Goal: Task Accomplishment & Management: Manage account settings

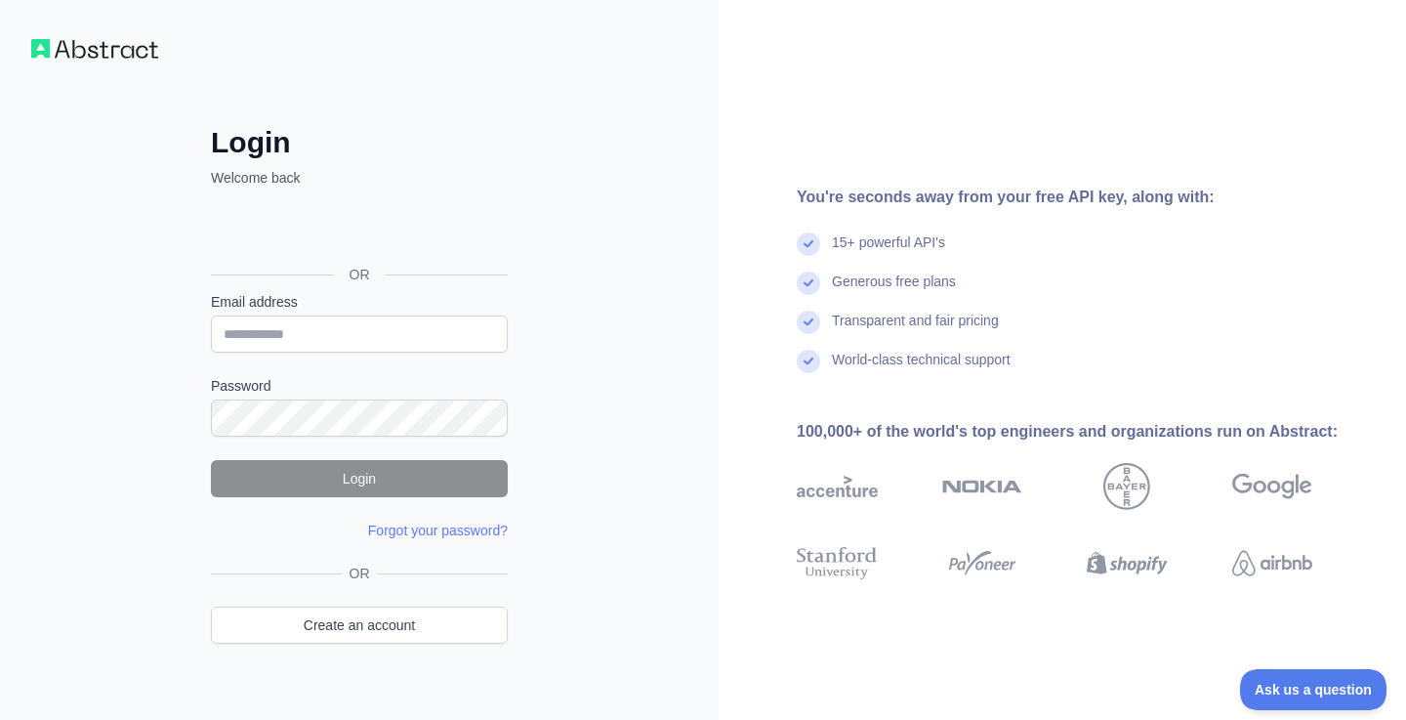
click at [407, 233] on div "Войти с аккаунтом Google (откроется в новой вкладке)" at bounding box center [357, 230] width 293 height 43
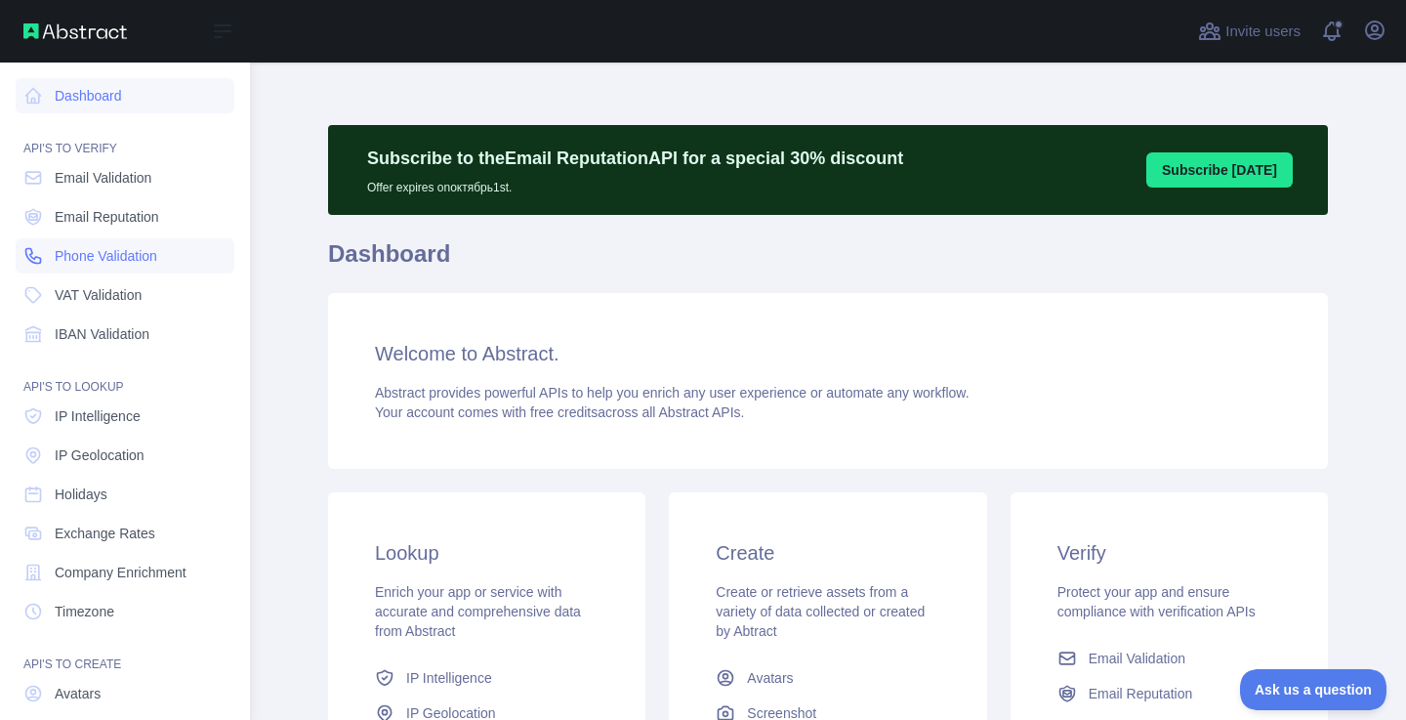
click at [79, 257] on span "Phone Validation" at bounding box center [106, 256] width 103 height 20
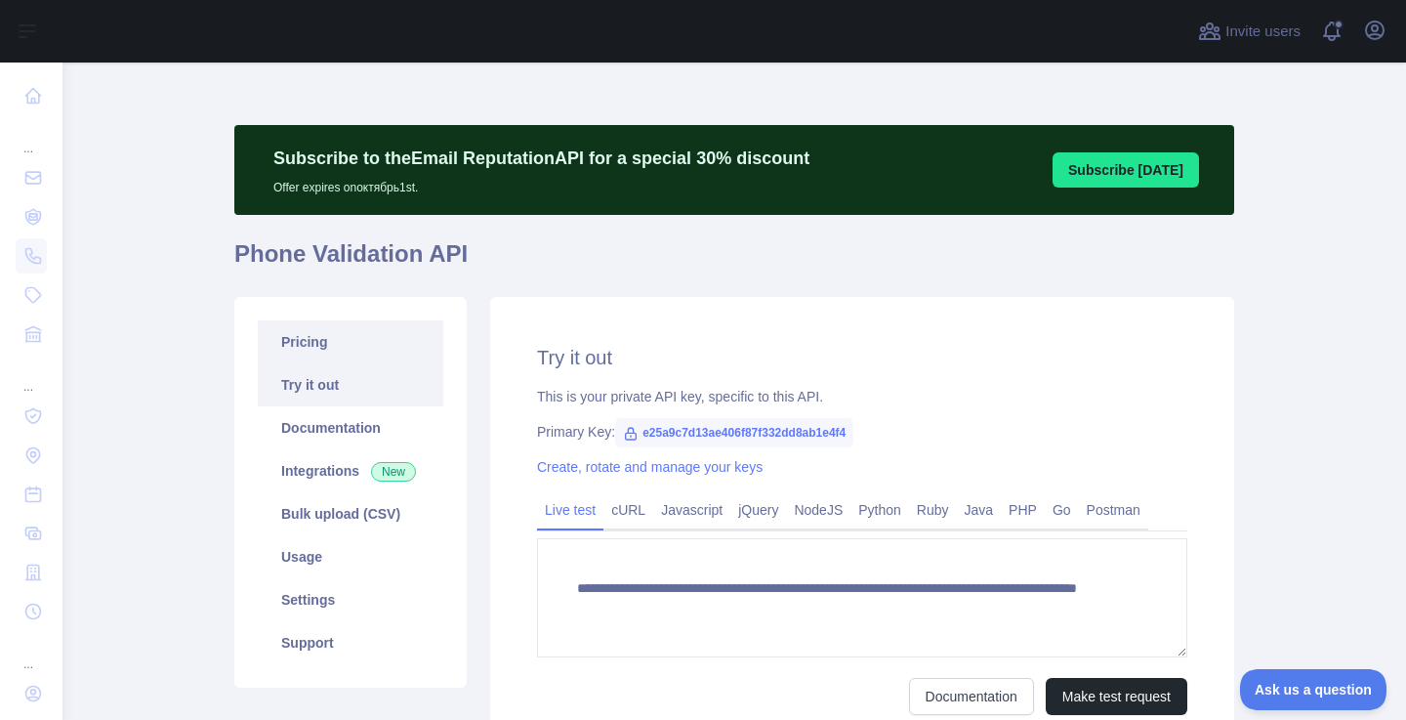
click at [313, 344] on link "Pricing" at bounding box center [351, 341] width 186 height 43
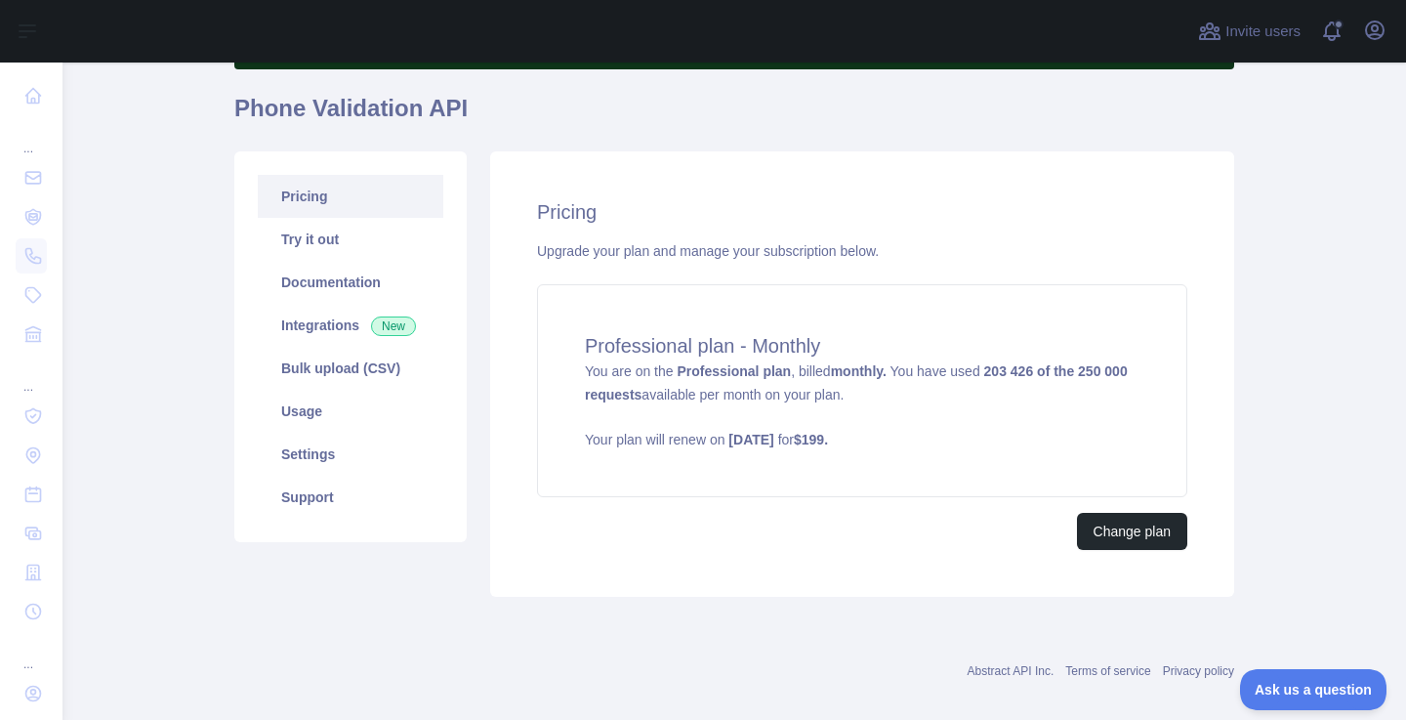
scroll to position [152, 0]
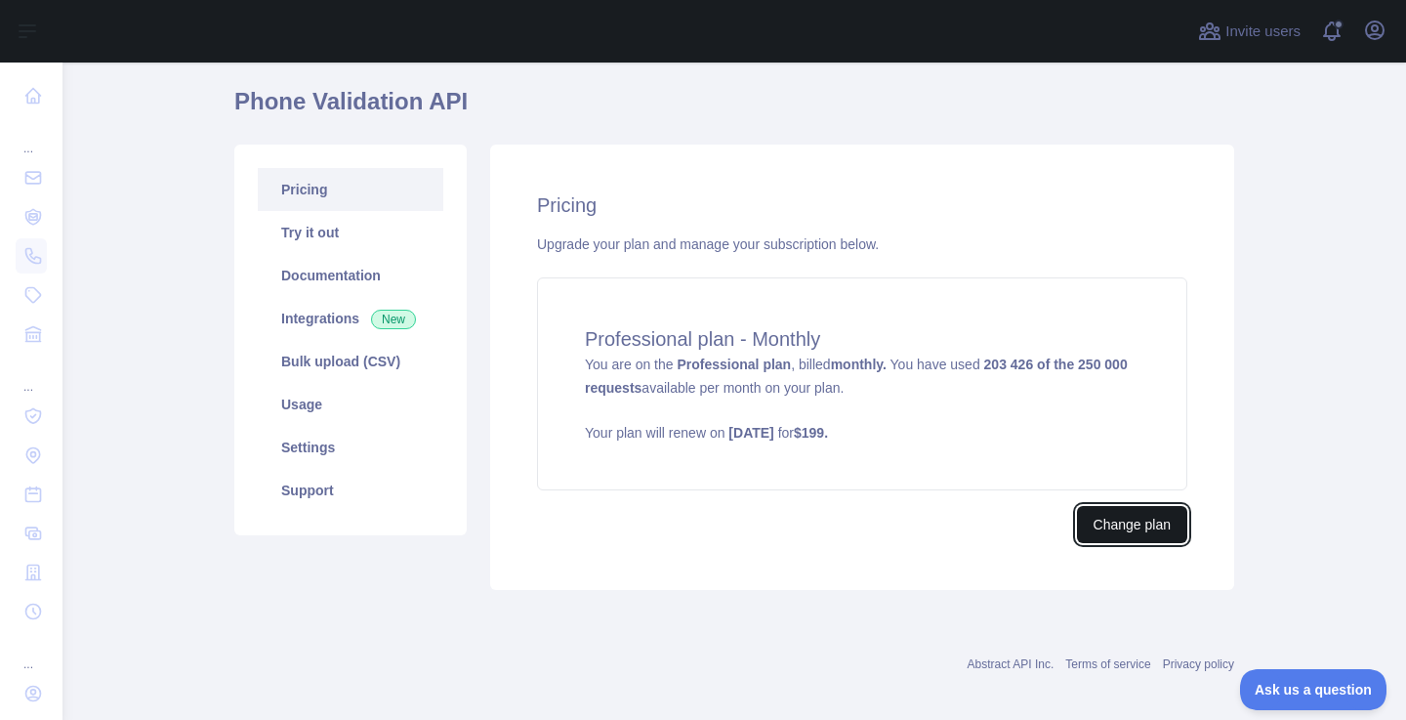
click at [1129, 525] on button "Change plan" at bounding box center [1132, 524] width 110 height 37
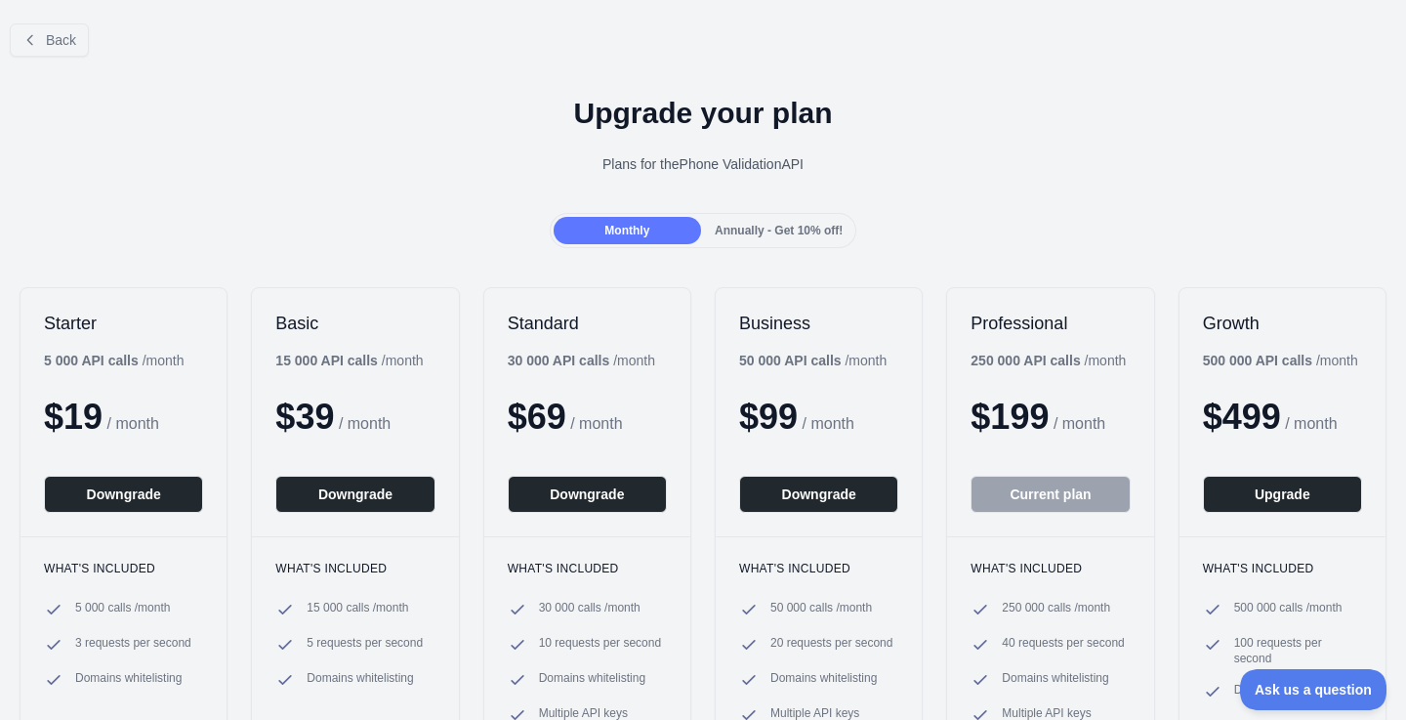
click at [1037, 495] on button "Current plan" at bounding box center [1050, 494] width 159 height 37
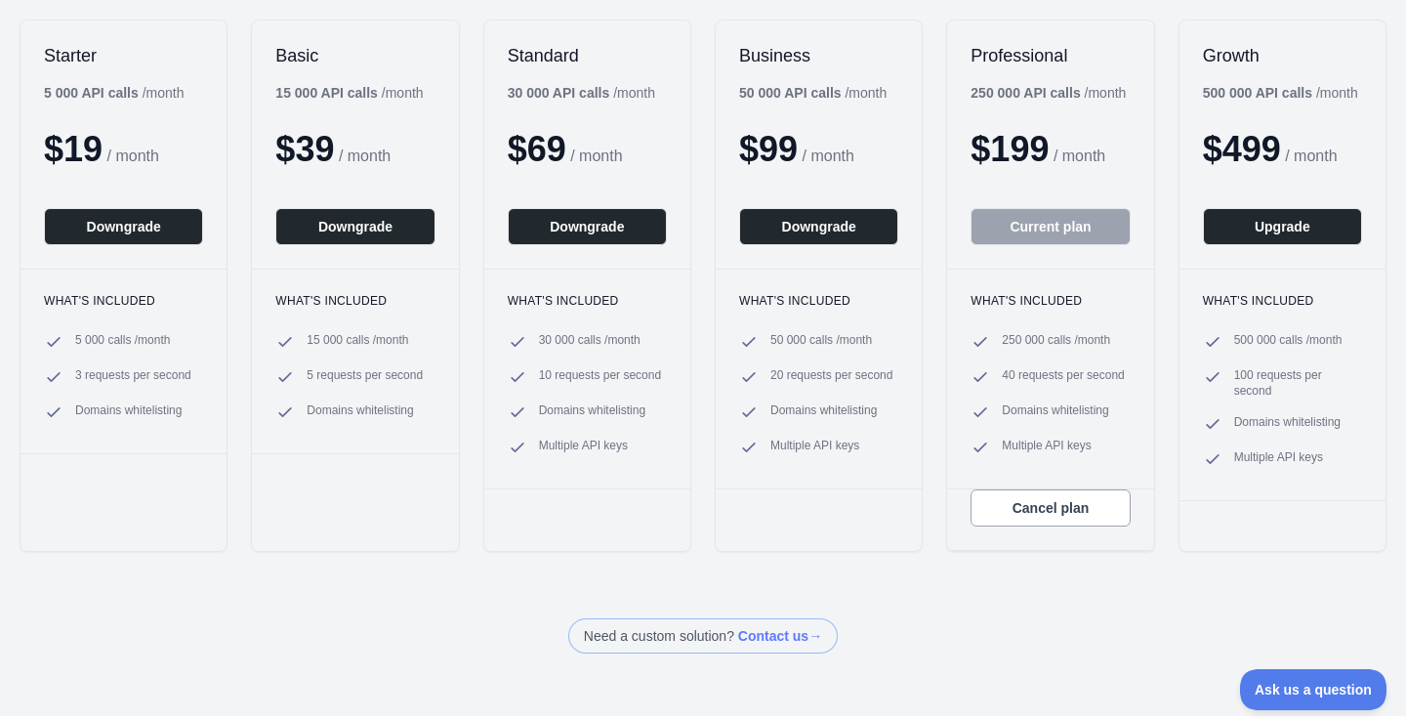
scroll to position [343, 0]
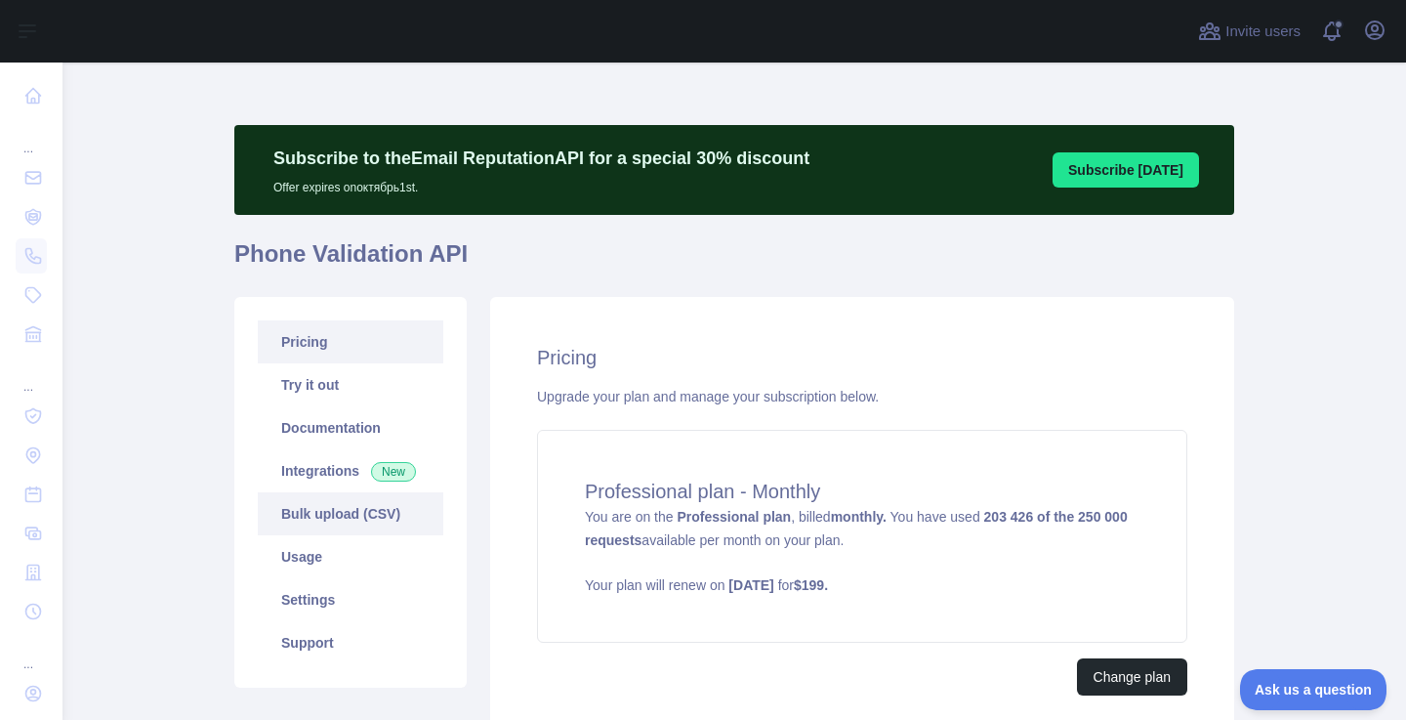
scroll to position [35, 0]
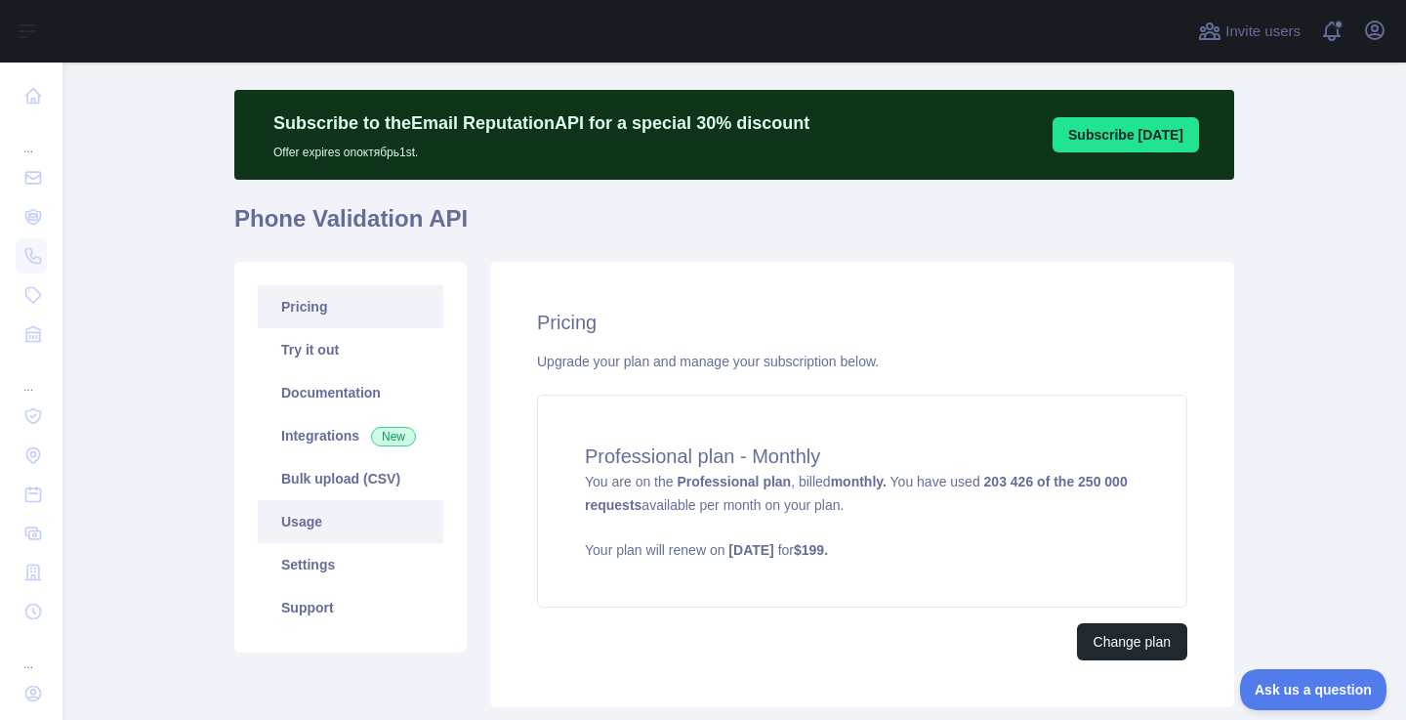
click at [331, 525] on link "Usage" at bounding box center [351, 521] width 186 height 43
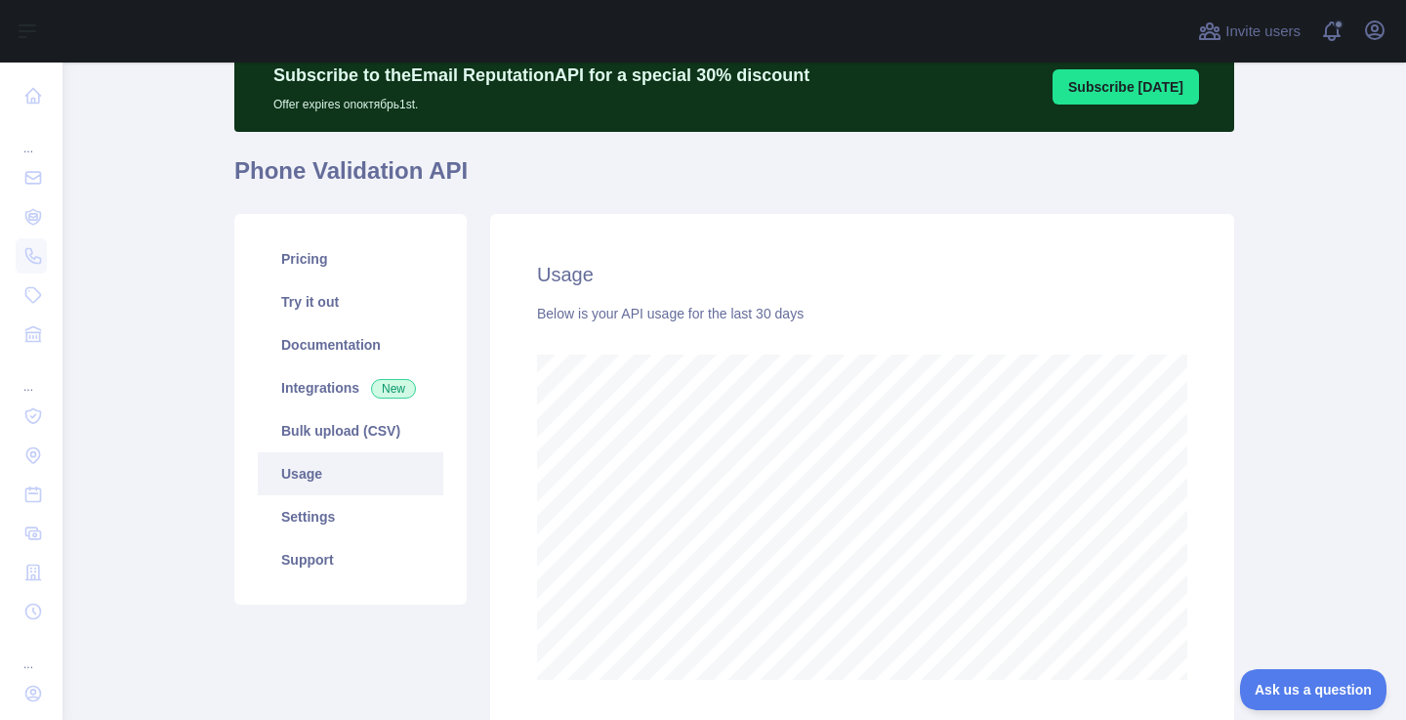
scroll to position [132, 0]
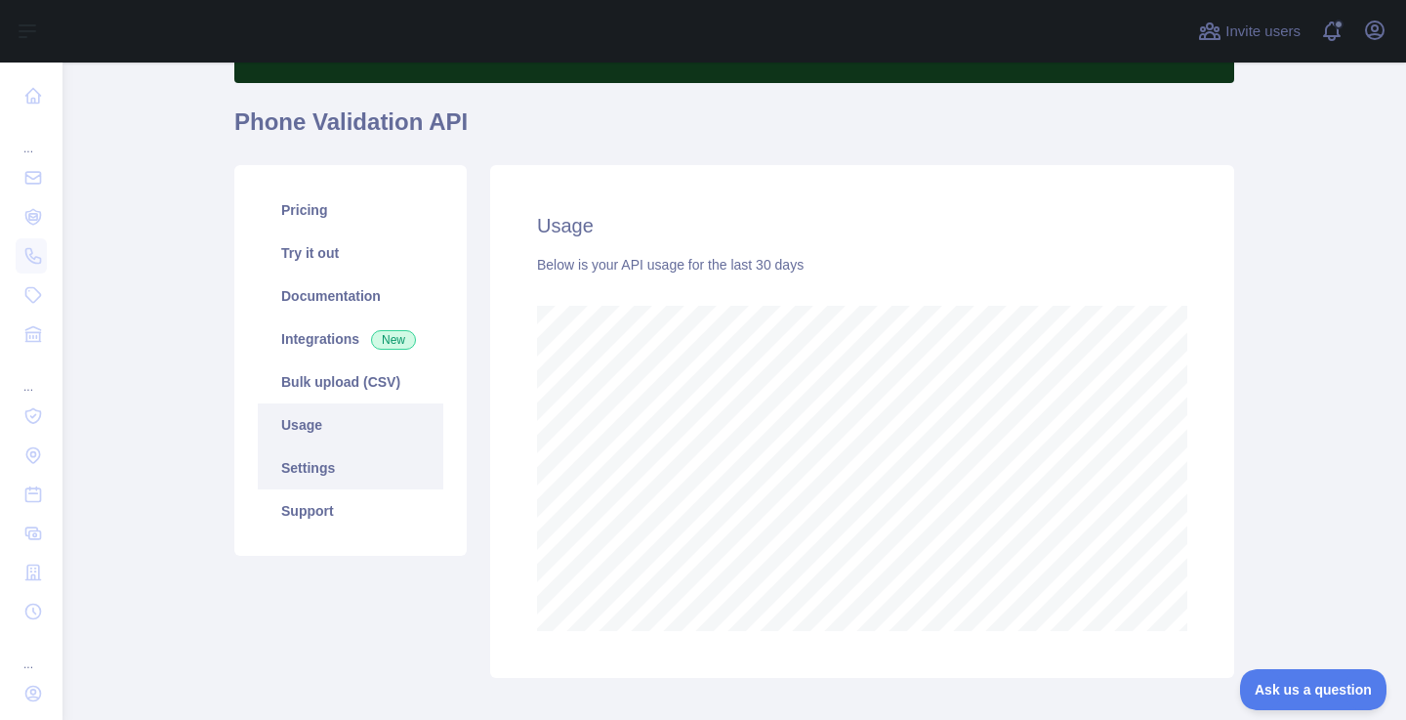
click at [352, 469] on link "Settings" at bounding box center [351, 467] width 186 height 43
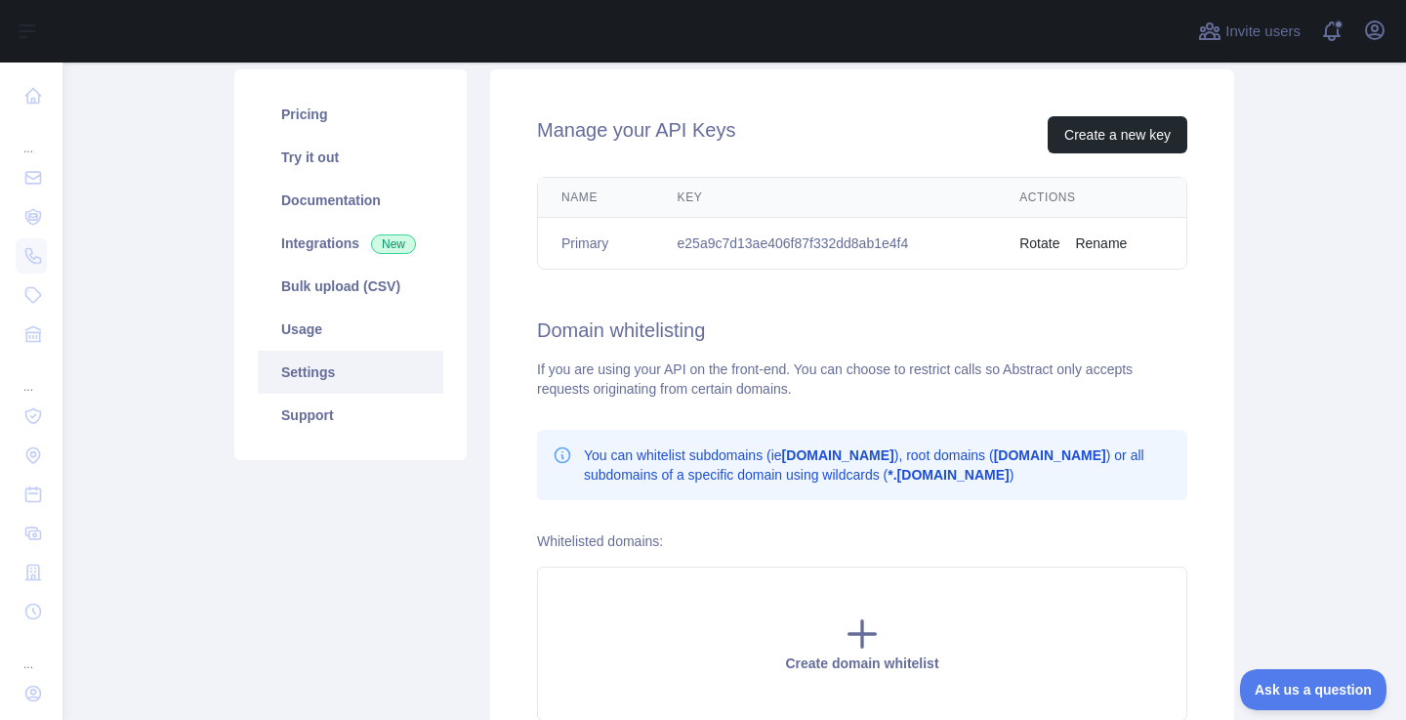
scroll to position [311, 0]
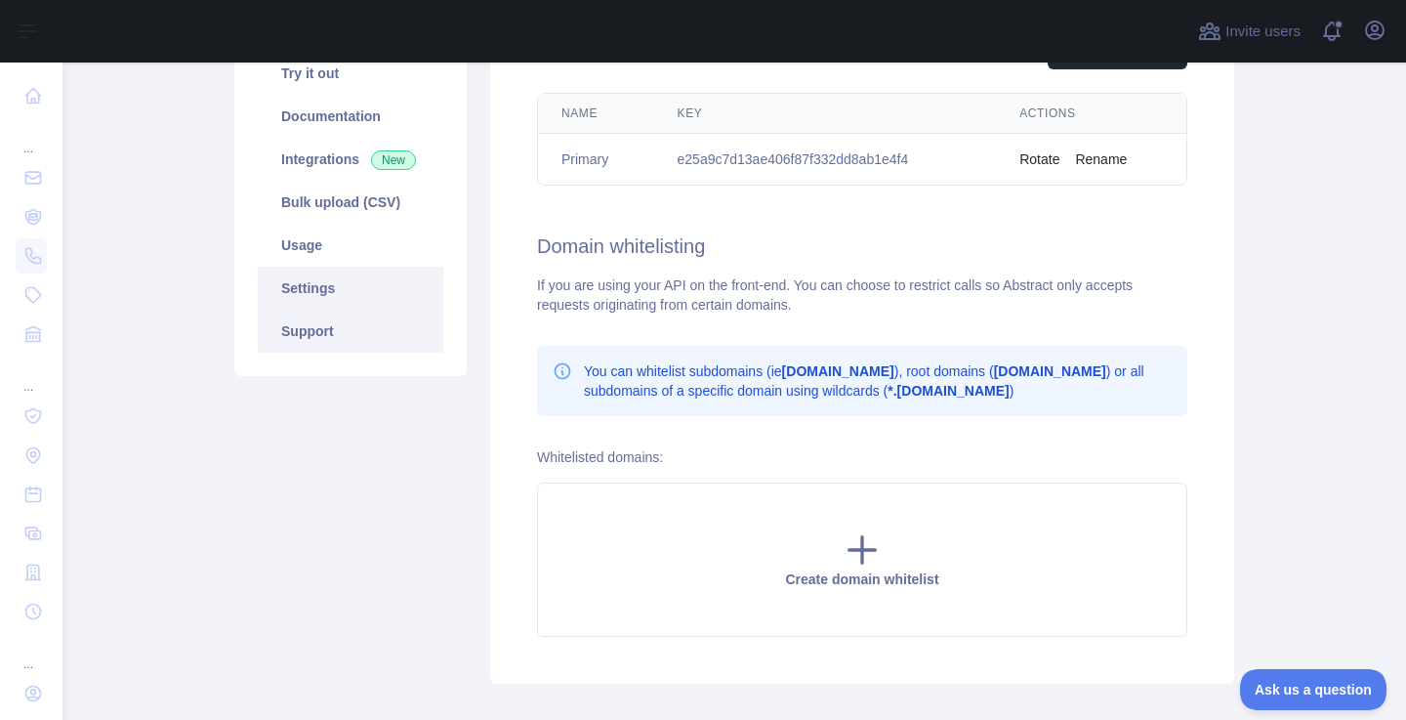
click at [312, 327] on link "Support" at bounding box center [351, 331] width 186 height 43
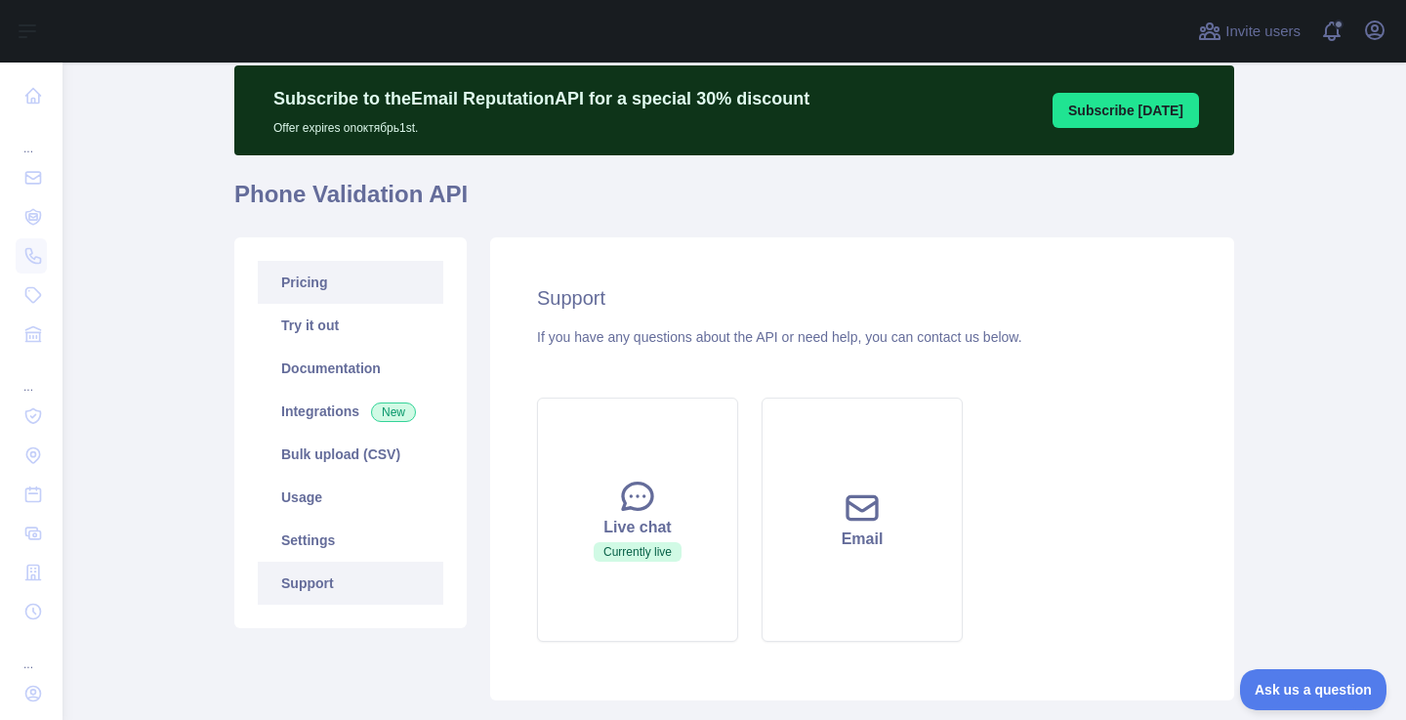
click at [320, 273] on link "Pricing" at bounding box center [351, 282] width 186 height 43
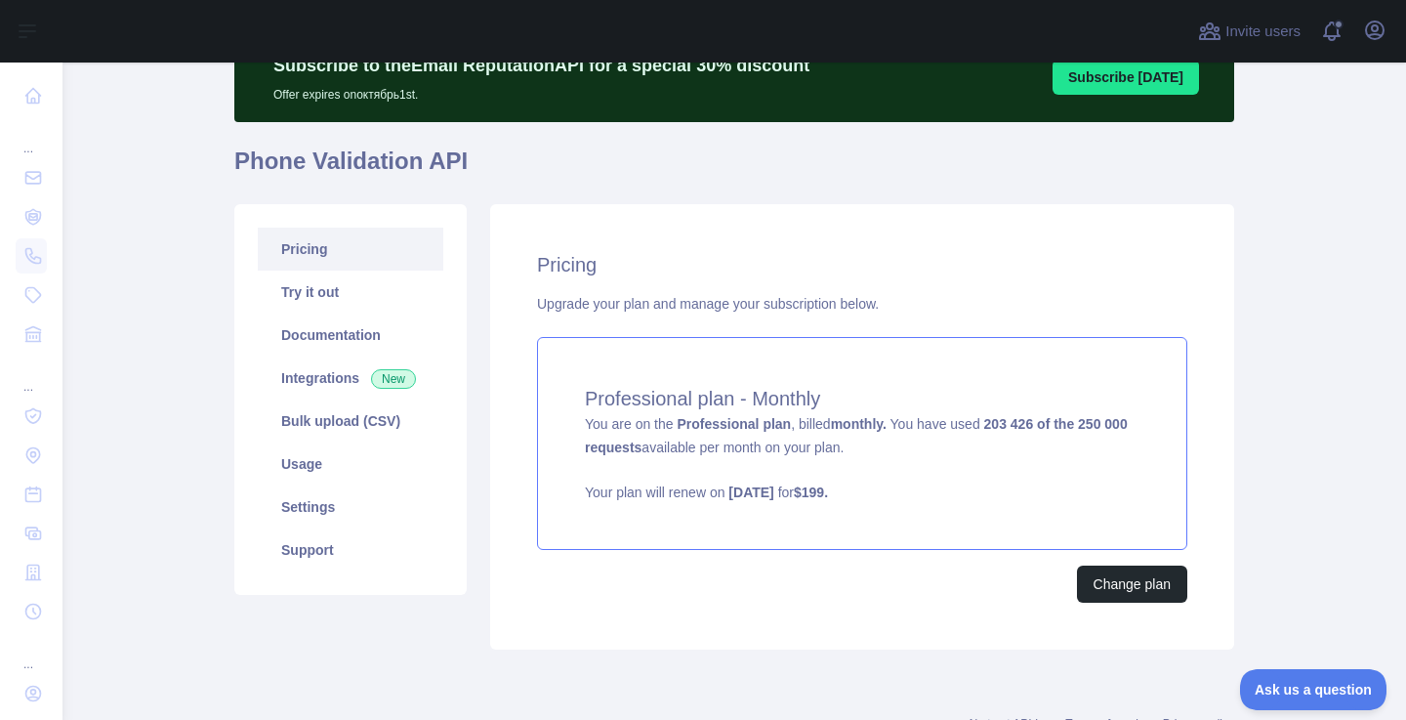
scroll to position [92, 0]
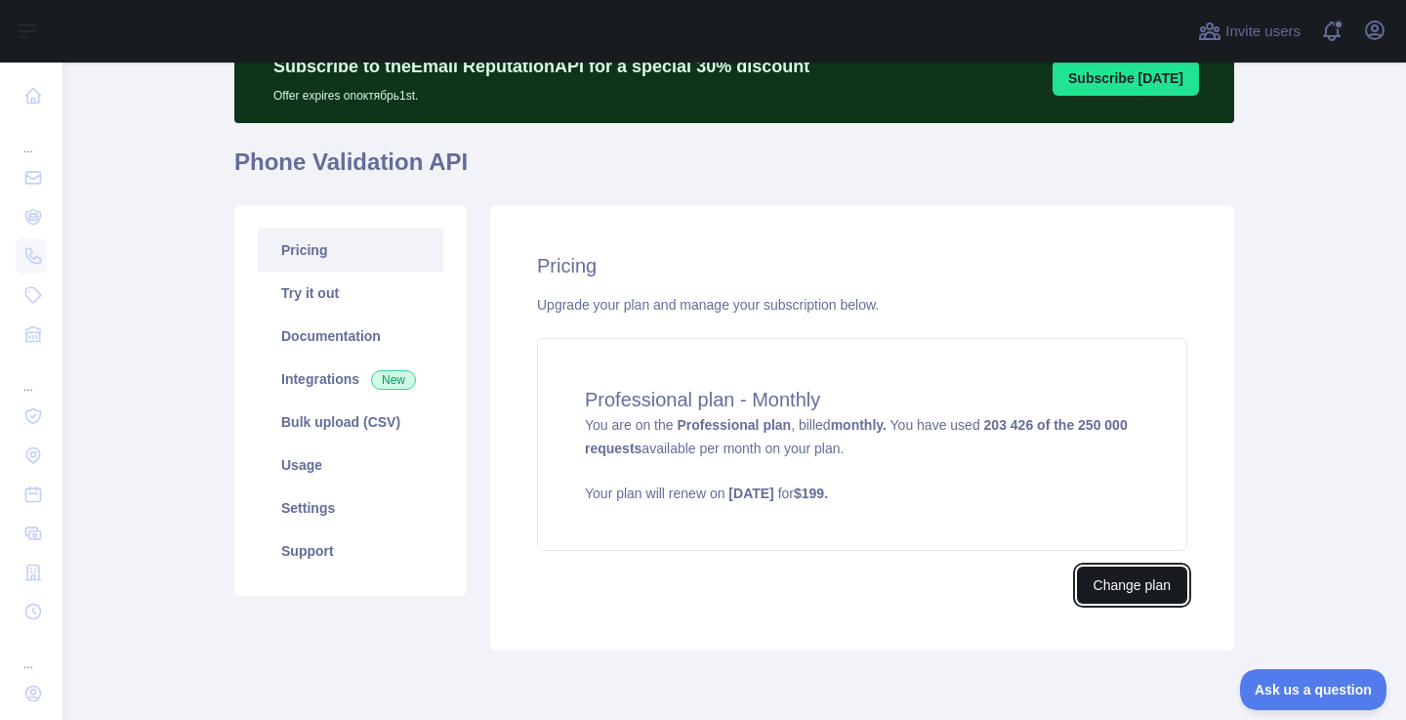
click at [1118, 577] on button "Change plan" at bounding box center [1132, 584] width 110 height 37
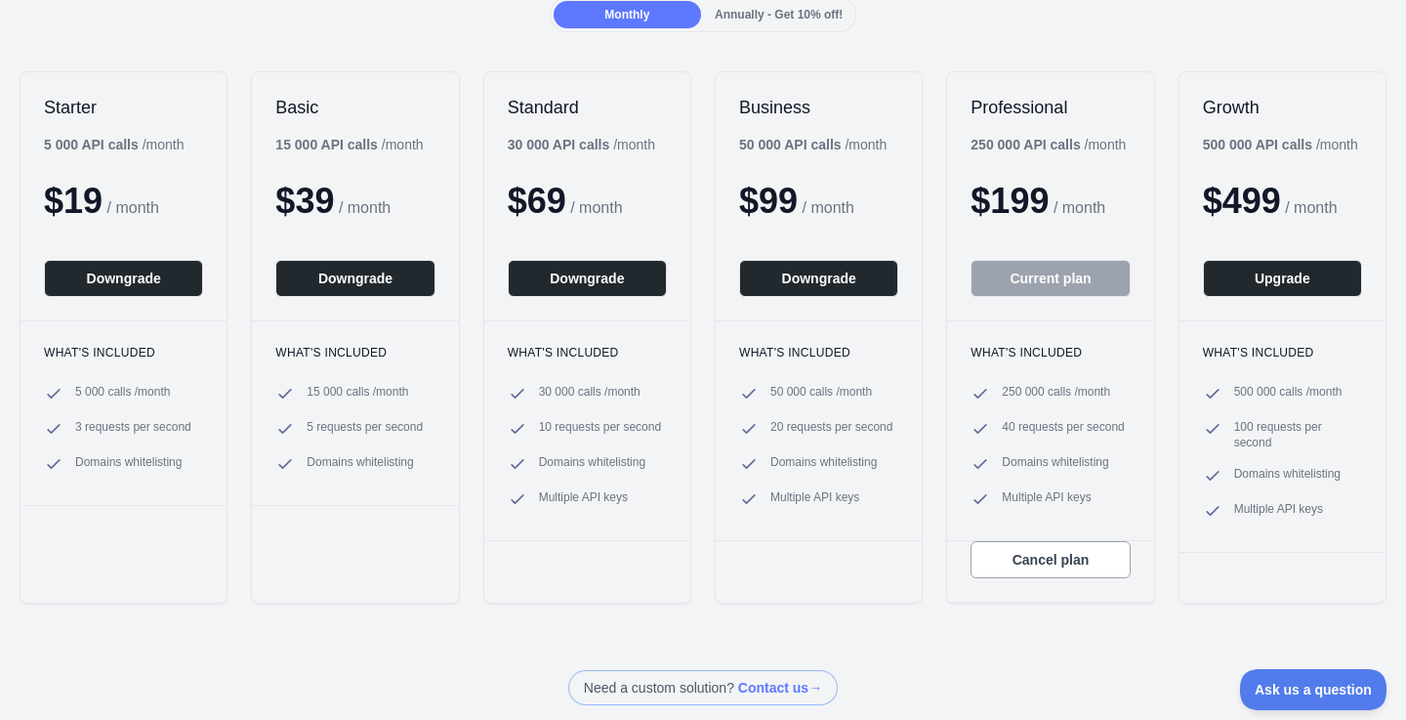
scroll to position [201, 0]
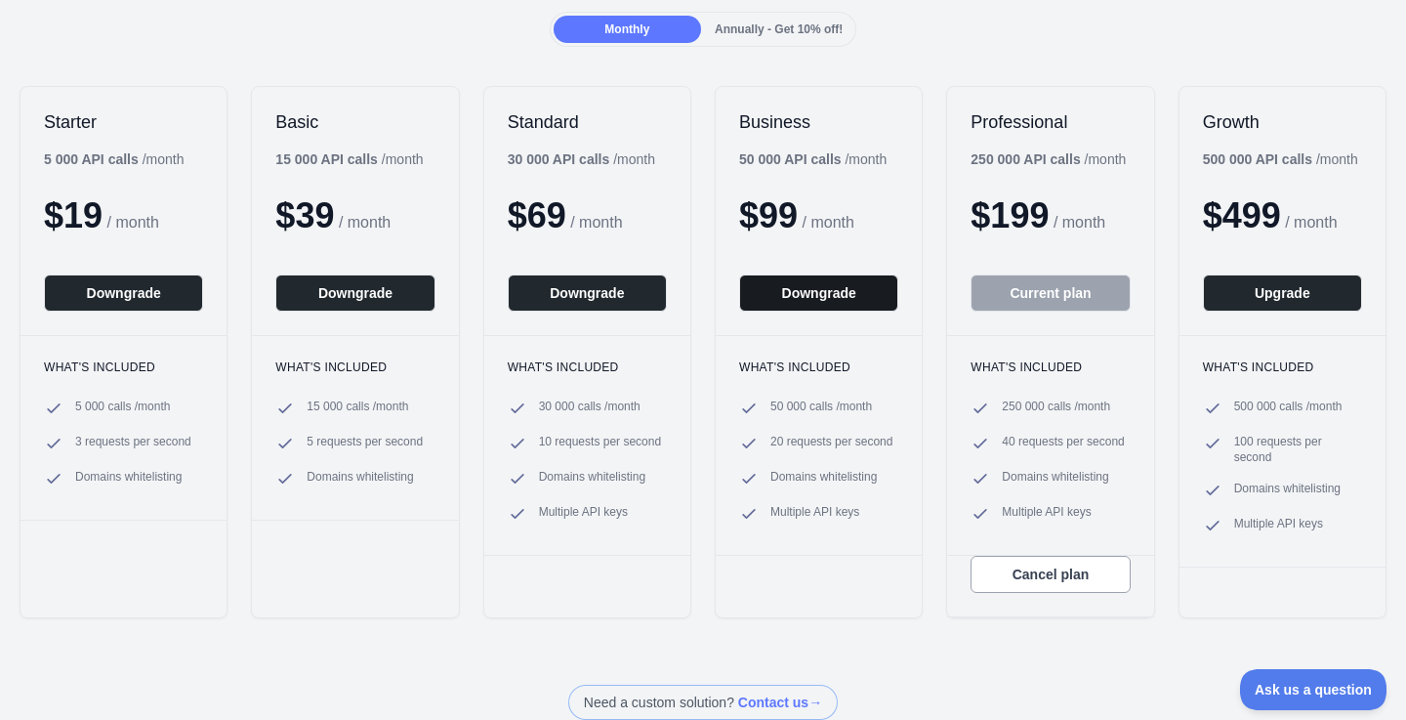
click at [808, 298] on button "Downgrade" at bounding box center [818, 292] width 159 height 37
